Goal: Task Accomplishment & Management: Manage account settings

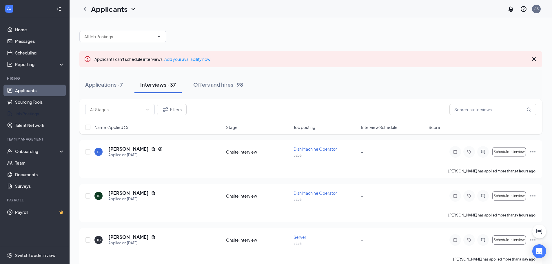
drag, startPoint x: 44, startPoint y: 115, endPoint x: 158, endPoint y: 86, distance: 118.3
click at [44, 115] on link "Job Postings" at bounding box center [40, 114] width 50 height 12
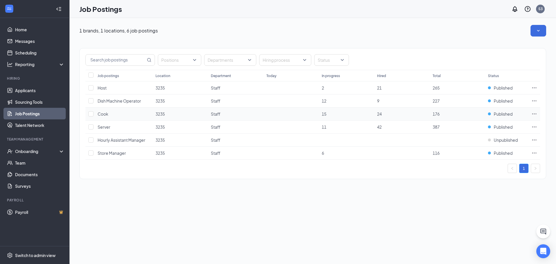
click at [536, 114] on icon "Ellipses" at bounding box center [534, 114] width 6 height 6
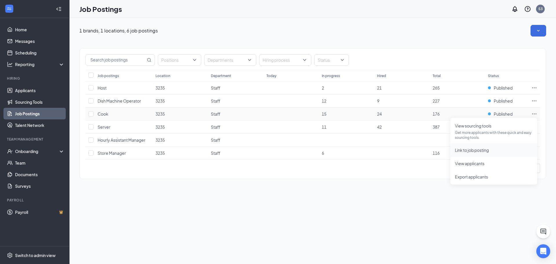
click at [484, 150] on span "Link to job posting" at bounding box center [472, 149] width 34 height 5
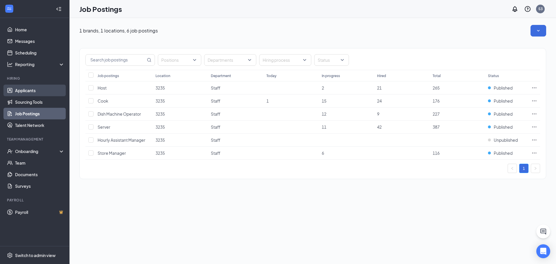
click at [34, 92] on link "Applicants" at bounding box center [40, 91] width 50 height 12
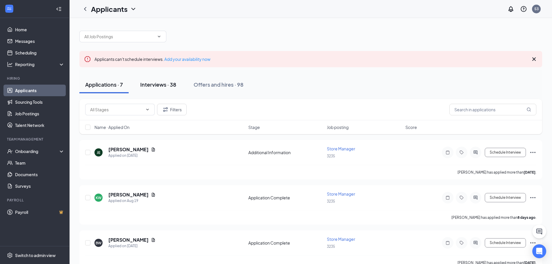
click at [157, 83] on div "Interviews · 38" at bounding box center [158, 84] width 36 height 7
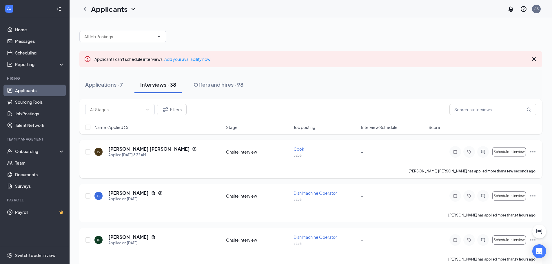
click at [534, 151] on icon "Ellipses" at bounding box center [532, 151] width 7 height 7
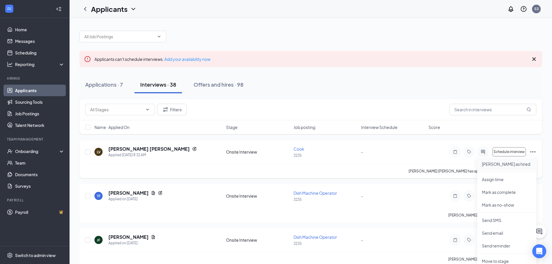
click at [503, 166] on p "[PERSON_NAME] as hired" at bounding box center [506, 164] width 50 height 6
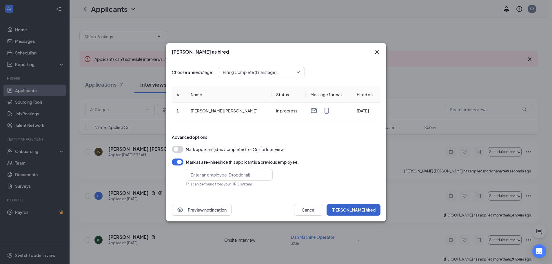
click at [364, 207] on button "[PERSON_NAME] hired" at bounding box center [353, 210] width 54 height 12
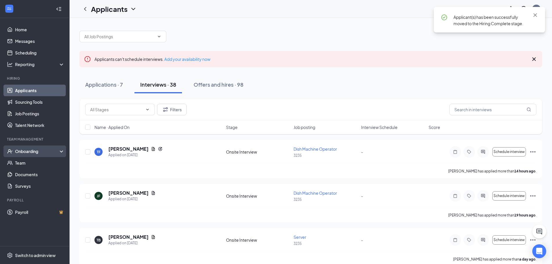
click at [27, 152] on div "Onboarding" at bounding box center [37, 151] width 45 height 6
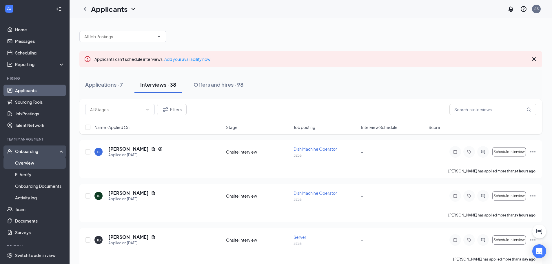
click at [25, 163] on link "Overview" at bounding box center [40, 163] width 50 height 12
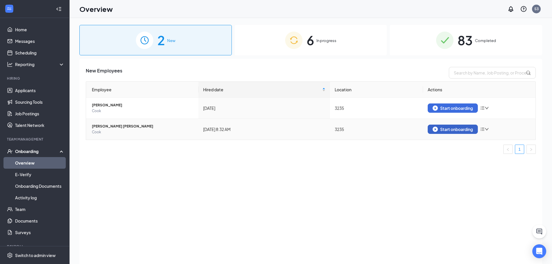
click at [461, 129] on div "Start onboarding" at bounding box center [452, 129] width 40 height 5
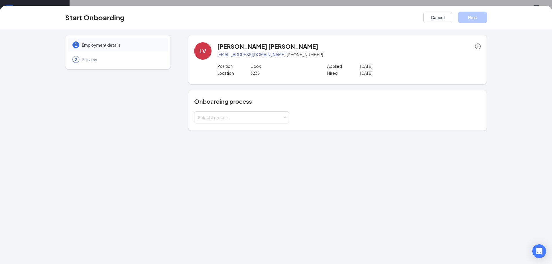
click at [327, 120] on div "Select a process" at bounding box center [337, 117] width 286 height 12
click at [269, 118] on div "Select a process" at bounding box center [240, 117] width 85 height 6
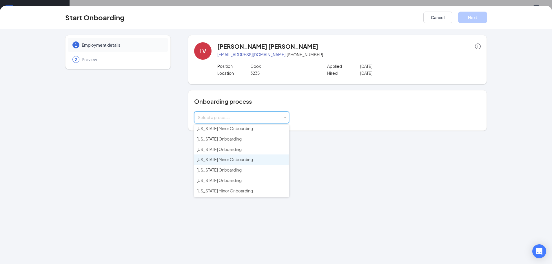
scroll to position [36, 0]
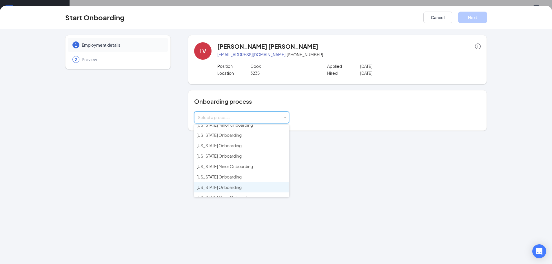
click at [226, 186] on span "[US_STATE] Onboarding" at bounding box center [218, 186] width 45 height 5
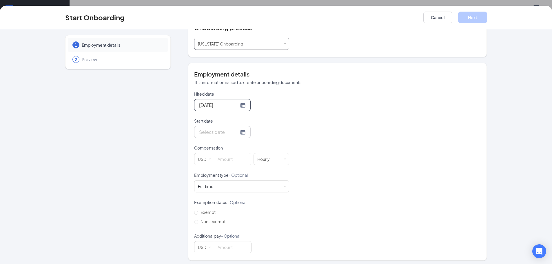
scroll to position [76, 0]
click at [211, 131] on input "Start date" at bounding box center [219, 129] width 40 height 7
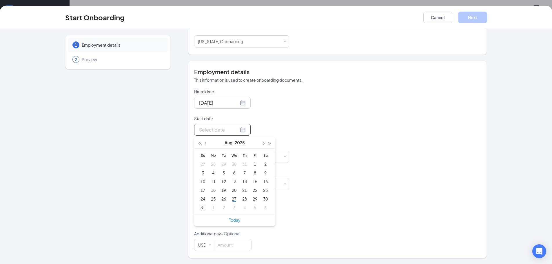
type input "[DATE]"
click at [253, 199] on div "29" at bounding box center [254, 198] width 7 height 7
click at [223, 154] on input at bounding box center [232, 157] width 37 height 12
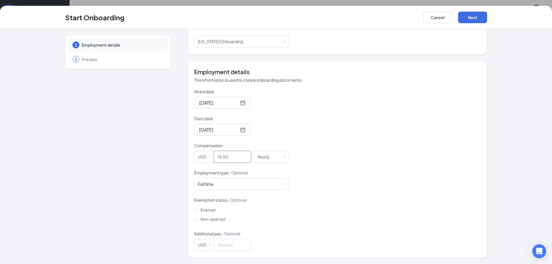
scroll to position [26, 0]
type input "14.5"
click at [203, 220] on span "Non-exempt" at bounding box center [213, 218] width 30 height 5
click at [198, 220] on input "Non-exempt" at bounding box center [196, 219] width 4 height 4
radio input "true"
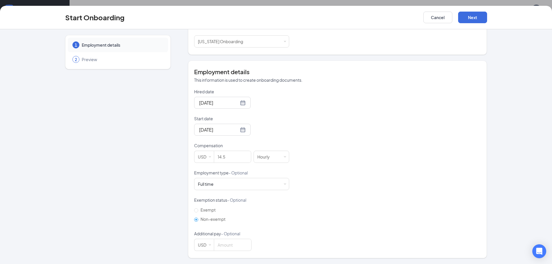
click at [196, 218] on span at bounding box center [196, 219] width 4 height 4
click at [196, 218] on input "Non-exempt" at bounding box center [196, 219] width 4 height 4
click at [214, 249] on input at bounding box center [232, 245] width 37 height 12
click at [470, 21] on button "Next" at bounding box center [472, 18] width 29 height 12
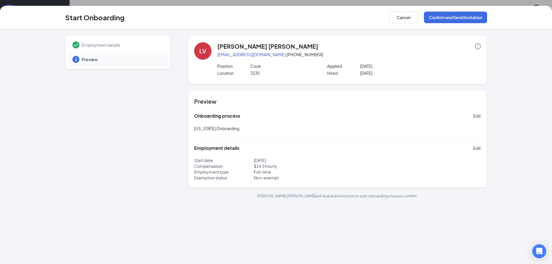
scroll to position [0, 0]
click at [477, 16] on button "Confirm and Send Invitation" at bounding box center [455, 18] width 63 height 12
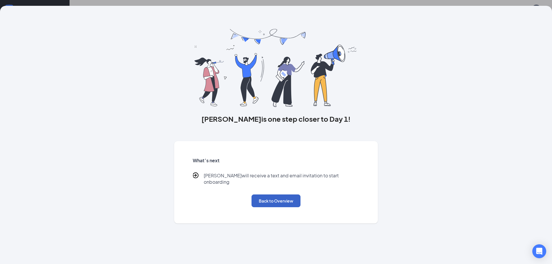
click at [286, 199] on button "Back to Overview" at bounding box center [275, 200] width 49 height 13
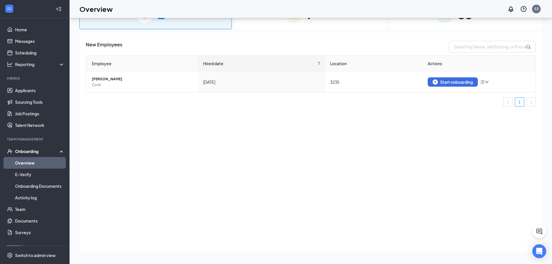
click at [259, 141] on div "New Employees Employee Hired date Location Actions [PERSON_NAME] [PERSON_NAME] …" at bounding box center [310, 142] width 462 height 219
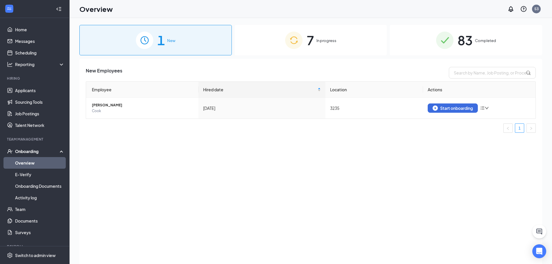
click at [336, 38] on span "In progress" at bounding box center [326, 41] width 20 height 6
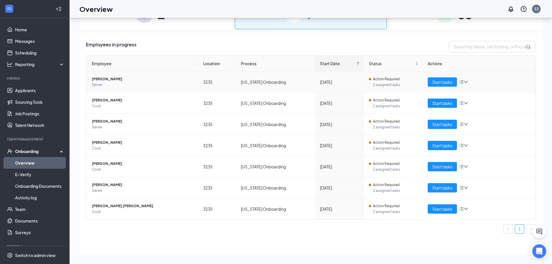
drag, startPoint x: 405, startPoint y: 87, endPoint x: 405, endPoint y: 79, distance: 8.4
click at [405, 87] on span "2 assigned tasks" at bounding box center [395, 85] width 45 height 6
drag, startPoint x: 193, startPoint y: 79, endPoint x: 242, endPoint y: 85, distance: 49.6
click at [242, 85] on tr "[PERSON_NAME] Server 3235 [US_STATE] Onboarding [DATE] Action Required 2 assign…" at bounding box center [310, 82] width 449 height 21
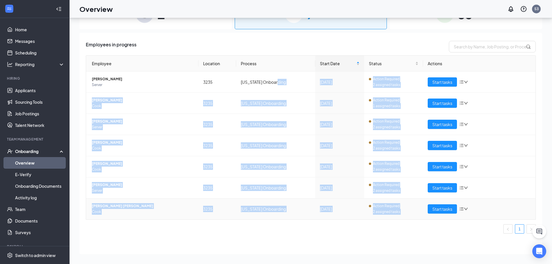
drag, startPoint x: 274, startPoint y: 131, endPoint x: 272, endPoint y: 220, distance: 89.2
click at [272, 220] on div "Employee Location Process Start Date Status Actions [PERSON_NAME] Server 3235 […" at bounding box center [311, 144] width 450 height 178
click at [330, 222] on div "Employee Location Process Start Date Status Actions [PERSON_NAME] Server 3235 […" at bounding box center [311, 144] width 450 height 178
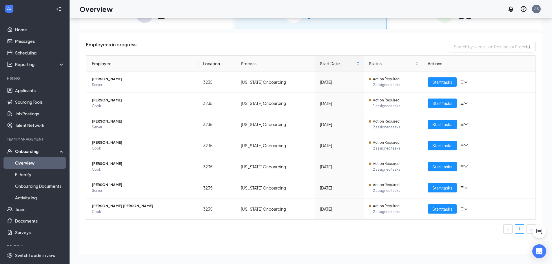
click at [307, 248] on div "Employees in progress Employee Location Process Start Date Status Actions [PERS…" at bounding box center [310, 143] width 462 height 221
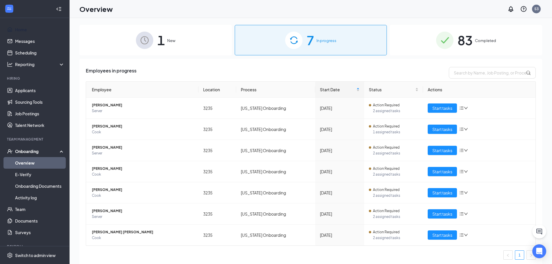
drag, startPoint x: 26, startPoint y: 29, endPoint x: 109, endPoint y: 34, distance: 83.8
click at [26, 29] on link "Home" at bounding box center [40, 30] width 50 height 12
